Goal: Information Seeking & Learning: Learn about a topic

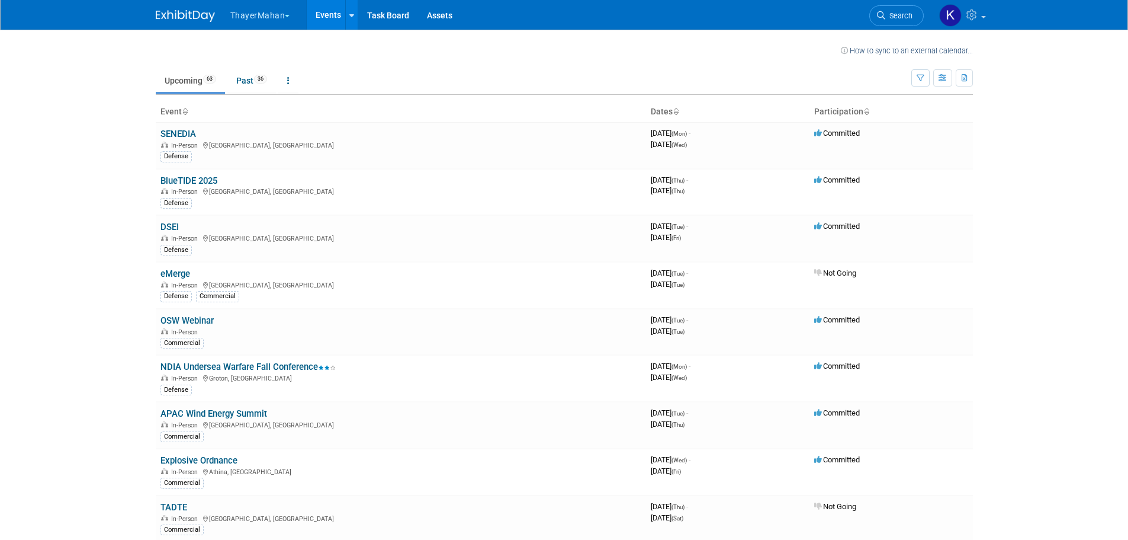
click at [1050, 75] on body "ThayerMahan Explore: My Workspaces 2 Go to Workspace: ThayerMahan ThayerMahan E…" at bounding box center [564, 270] width 1128 height 540
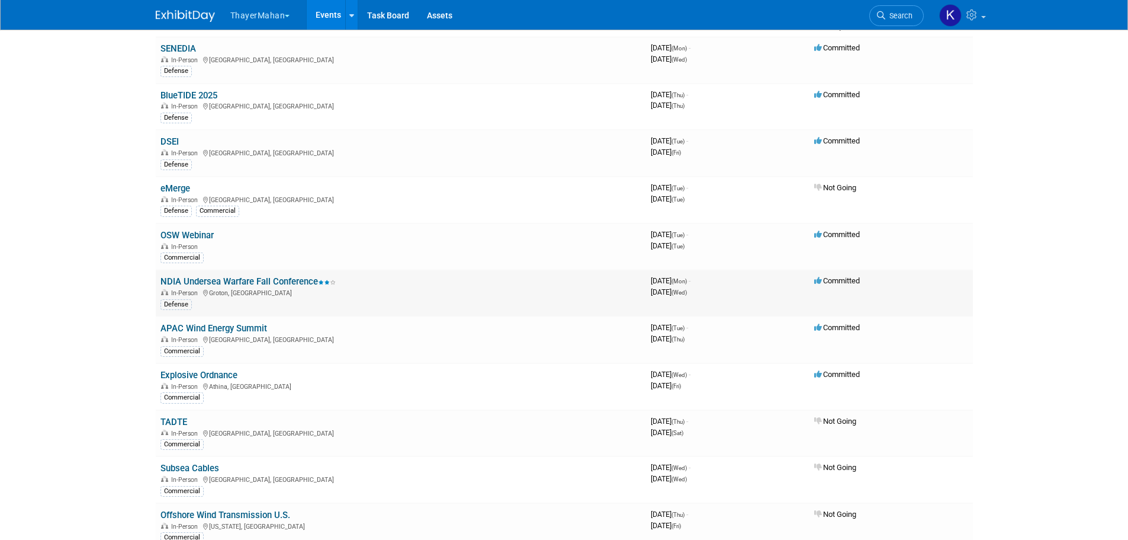
scroll to position [59, 0]
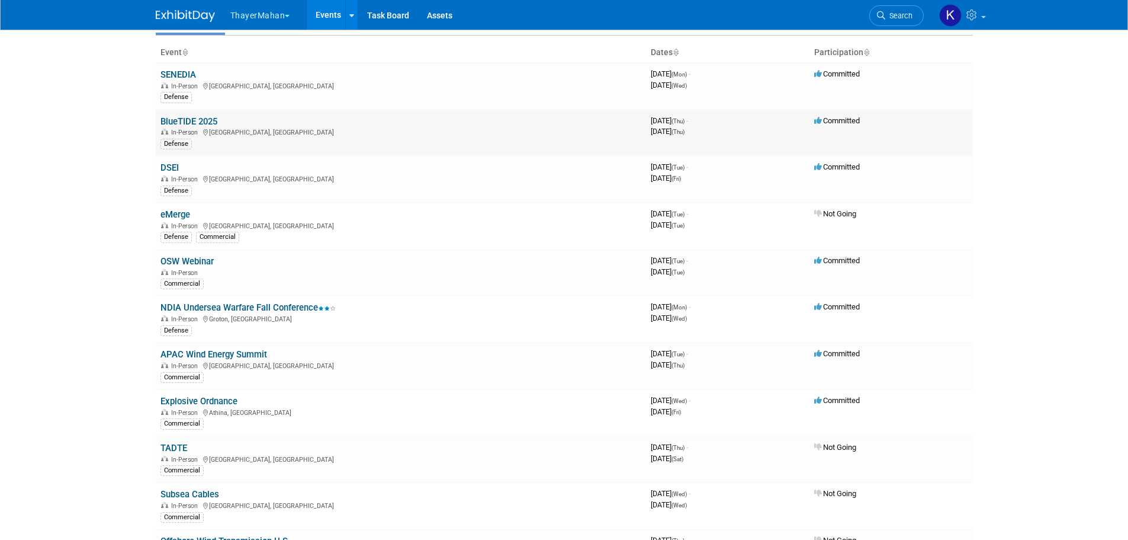
click at [201, 122] on link "BlueTIDE 2025" at bounding box center [189, 121] width 57 height 11
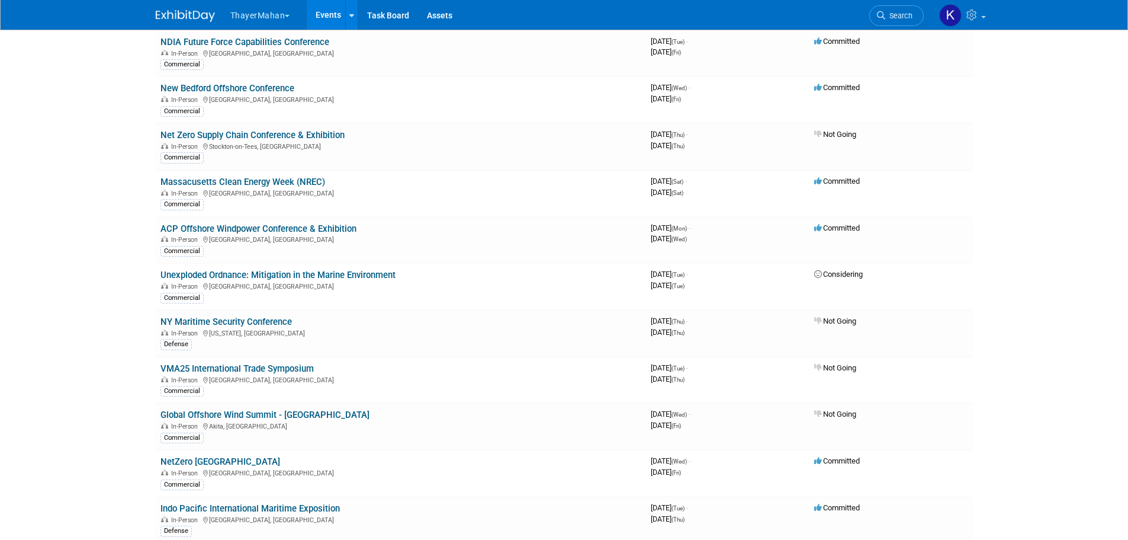
scroll to position [592, 0]
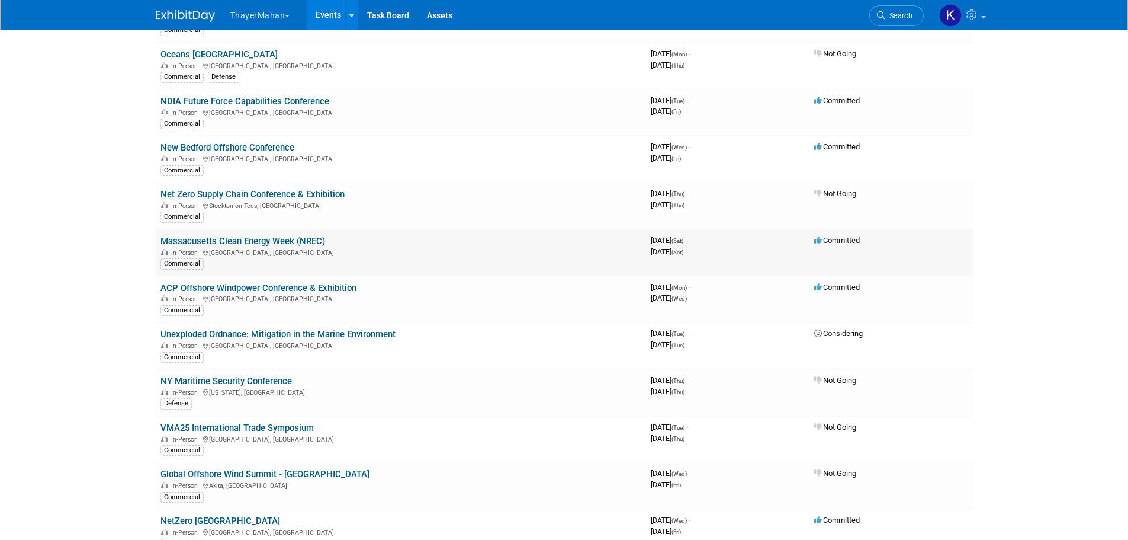
click at [254, 242] on link "Massacusetts Clean Energy Week (NREC)" at bounding box center [243, 241] width 165 height 11
click at [204, 287] on link "ACP Offshore Windpower Conference & Exhibition" at bounding box center [259, 288] width 196 height 11
click at [254, 286] on link "ACP Offshore Windpower Conference & Exhibition" at bounding box center [259, 288] width 196 height 11
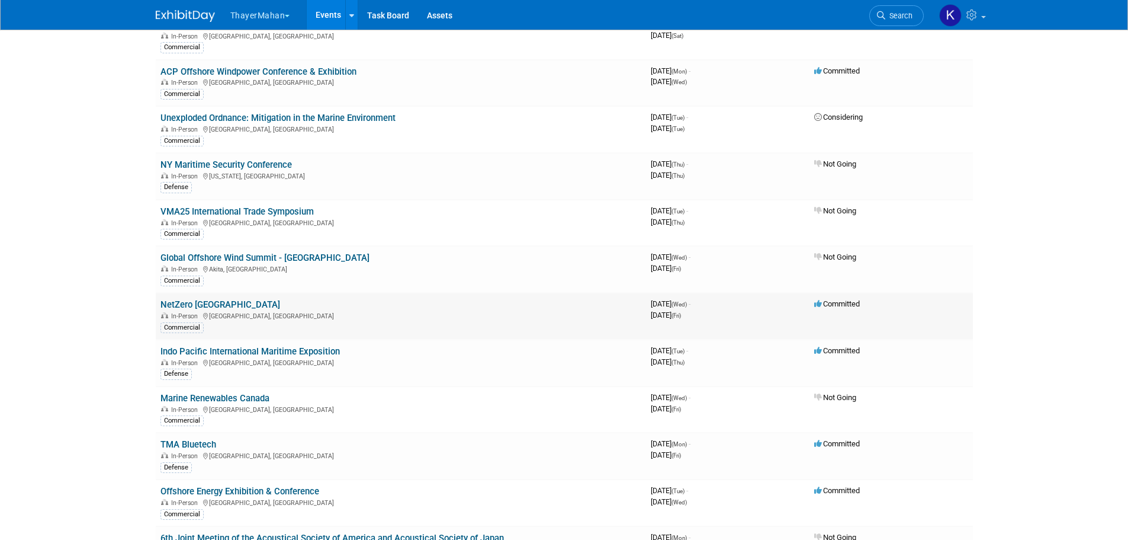
scroll to position [829, 0]
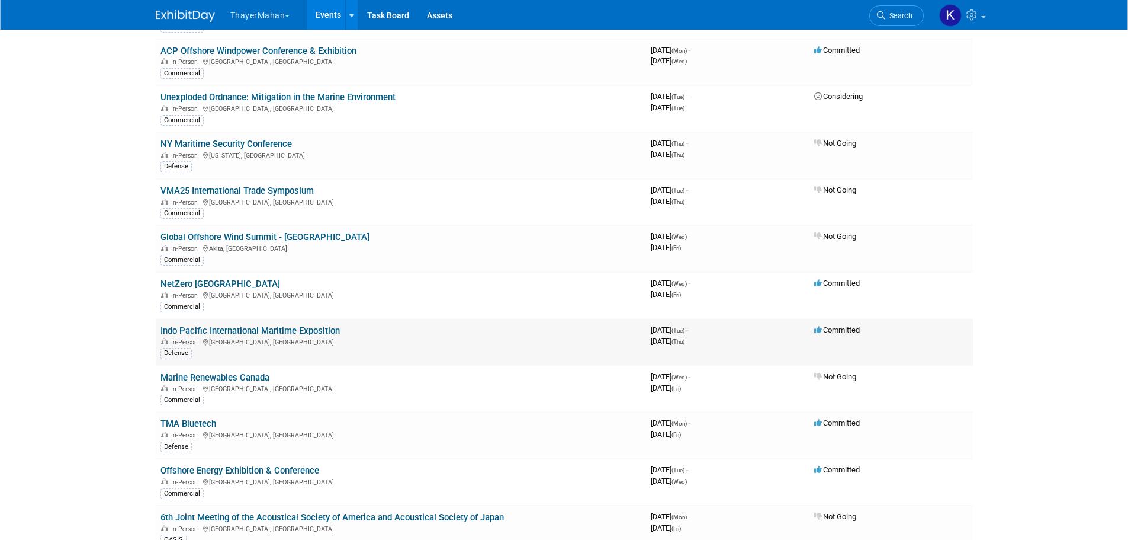
click at [262, 332] on link "Indo Pacific International Maritime Exposition" at bounding box center [250, 330] width 179 height 11
click at [303, 469] on link "Offshore Energy Exhibition & Conference" at bounding box center [240, 470] width 159 height 11
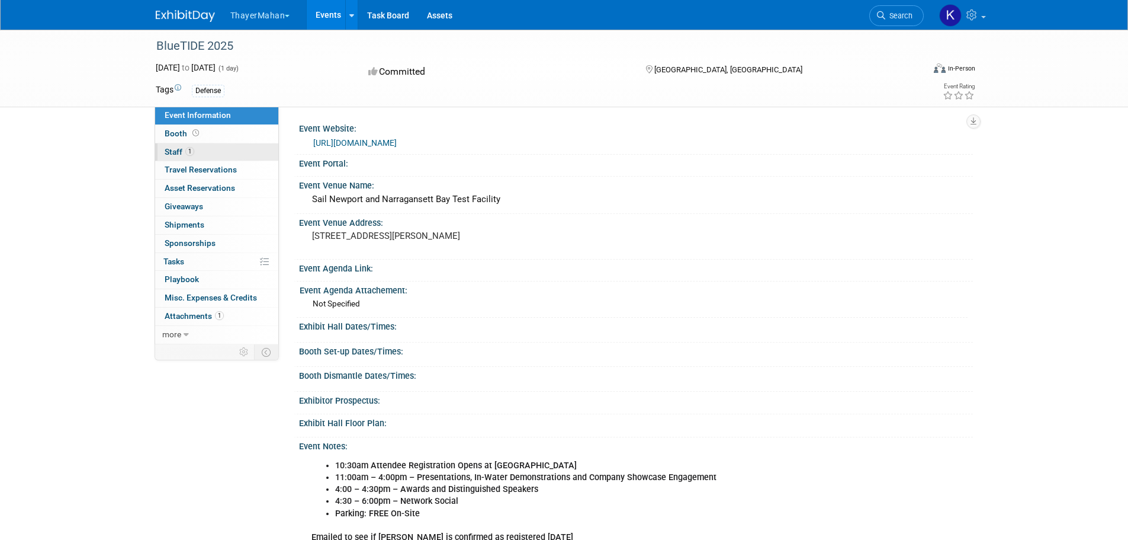
click at [177, 152] on span "Staff 1" at bounding box center [180, 151] width 30 height 9
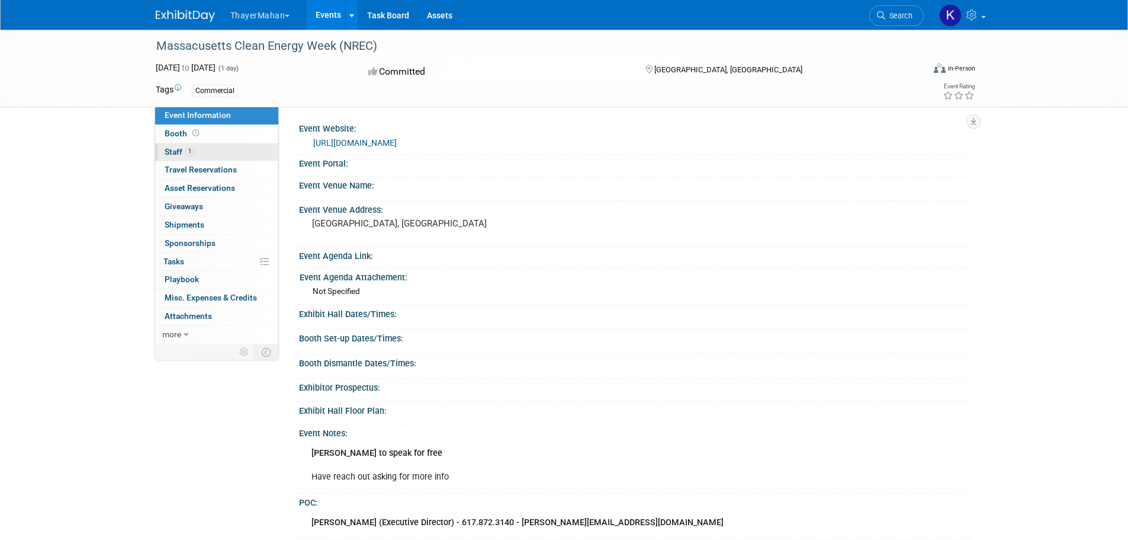
click at [171, 152] on span "Staff 1" at bounding box center [180, 151] width 30 height 9
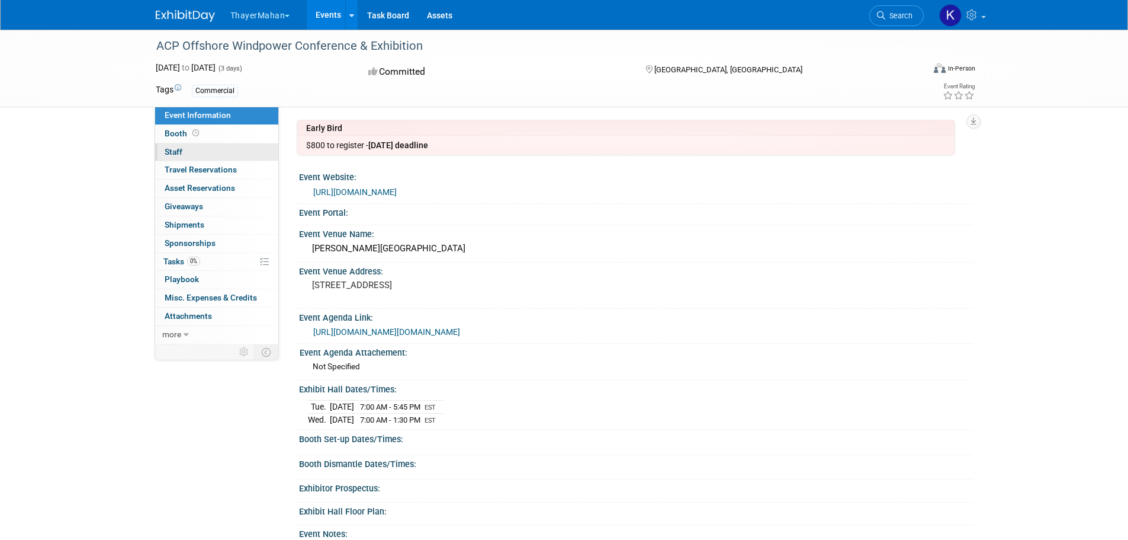
click at [177, 150] on span "Staff 0" at bounding box center [174, 151] width 18 height 9
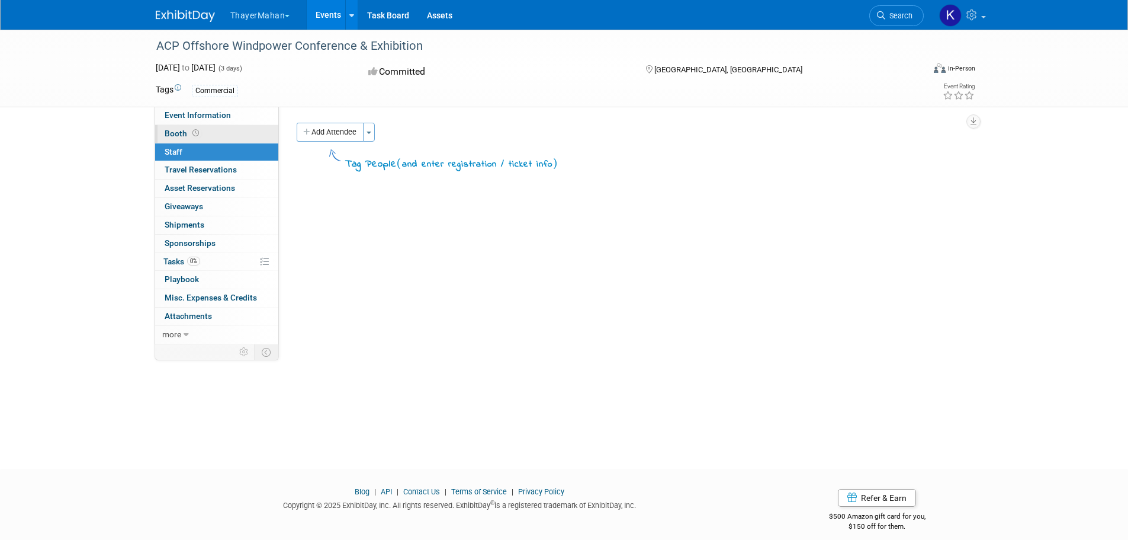
click at [169, 131] on span "Booth" at bounding box center [183, 133] width 37 height 9
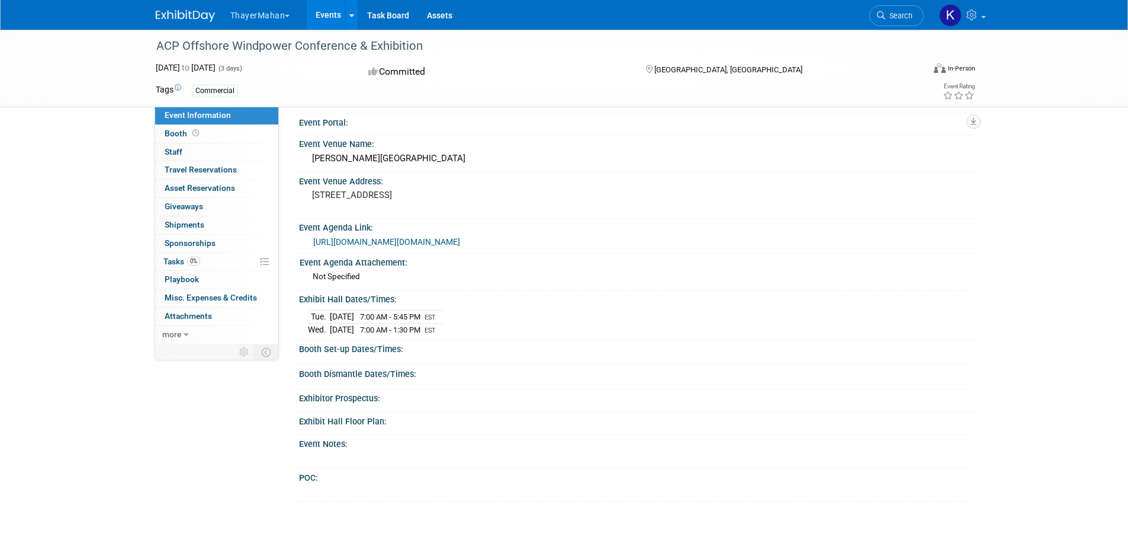
scroll to position [118, 0]
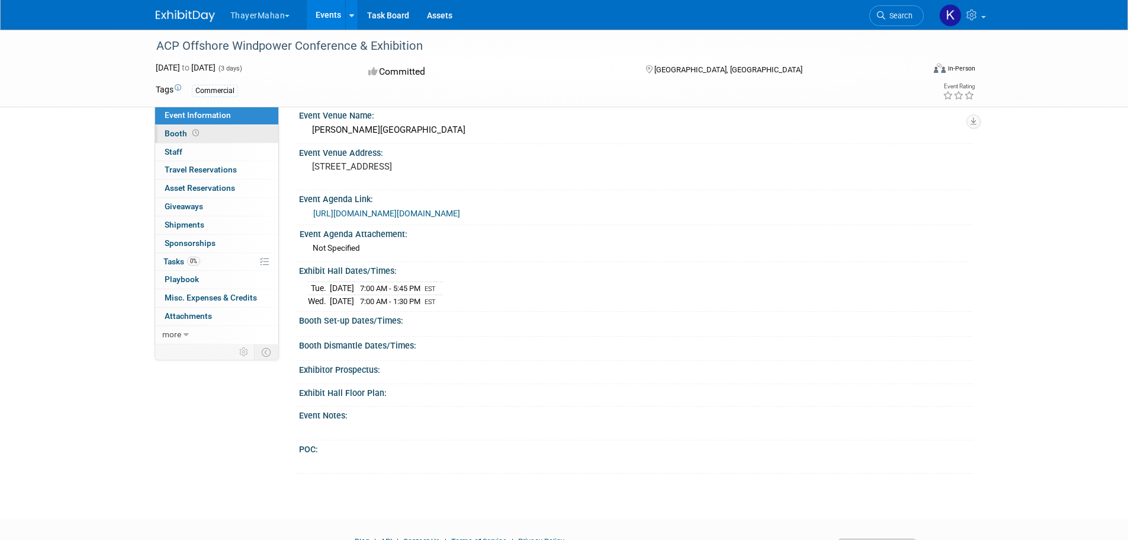
click at [174, 132] on span "Booth" at bounding box center [183, 133] width 37 height 9
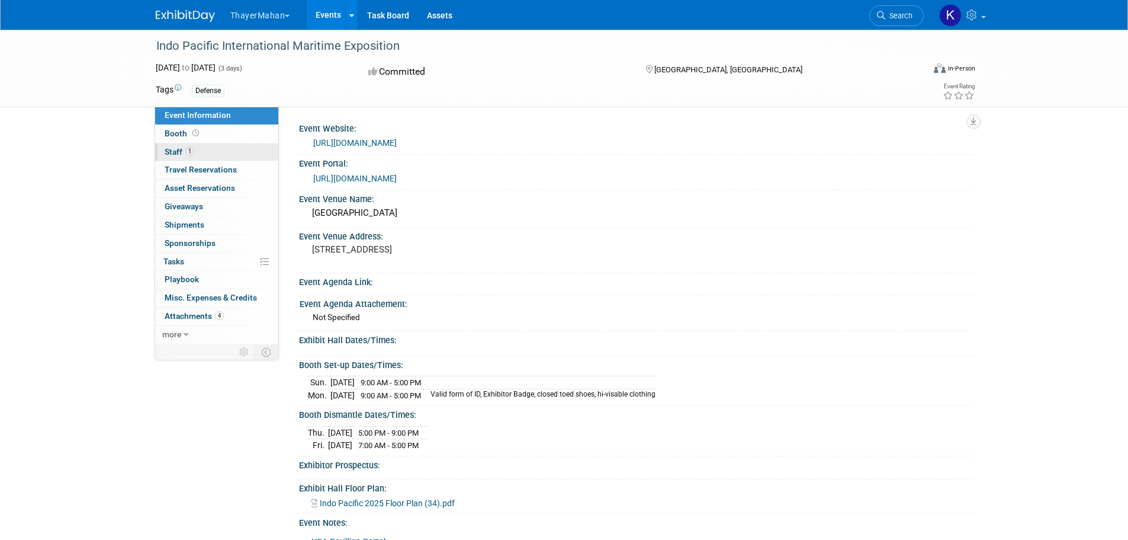
click at [180, 153] on span "Staff 1" at bounding box center [180, 151] width 30 height 9
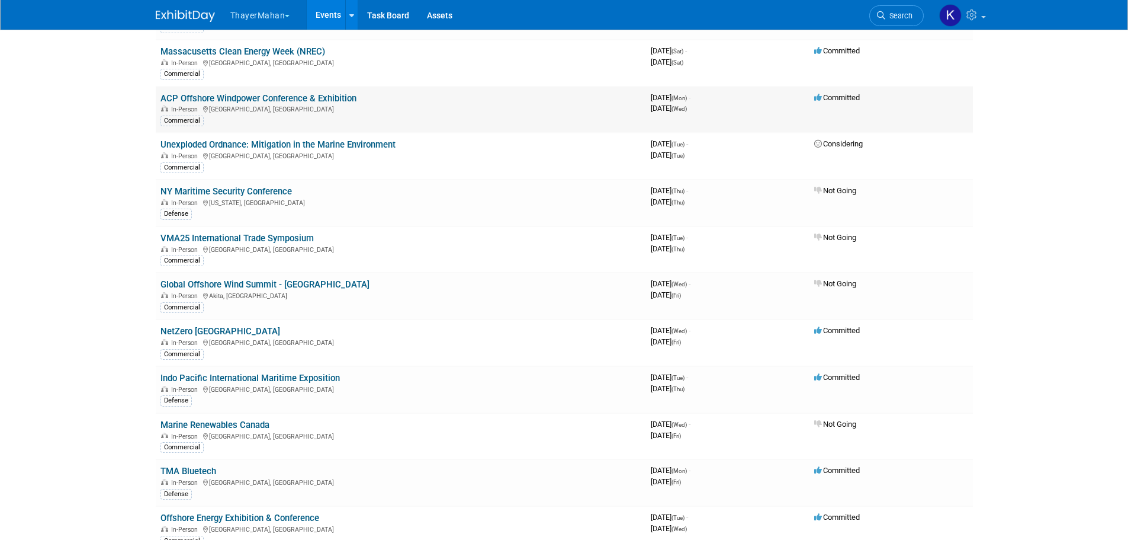
scroll to position [829, 0]
